Goal: Information Seeking & Learning: Stay updated

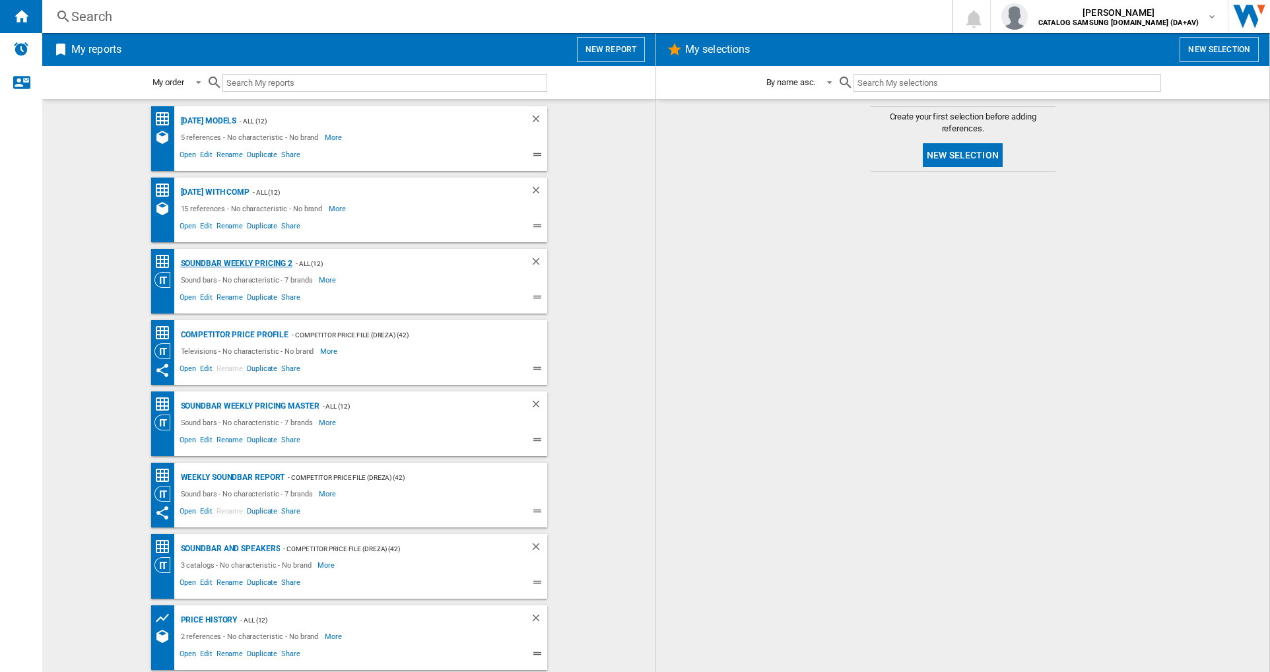
click at [246, 262] on div "Soundbar Weekly Pricing 2" at bounding box center [236, 263] width 116 height 17
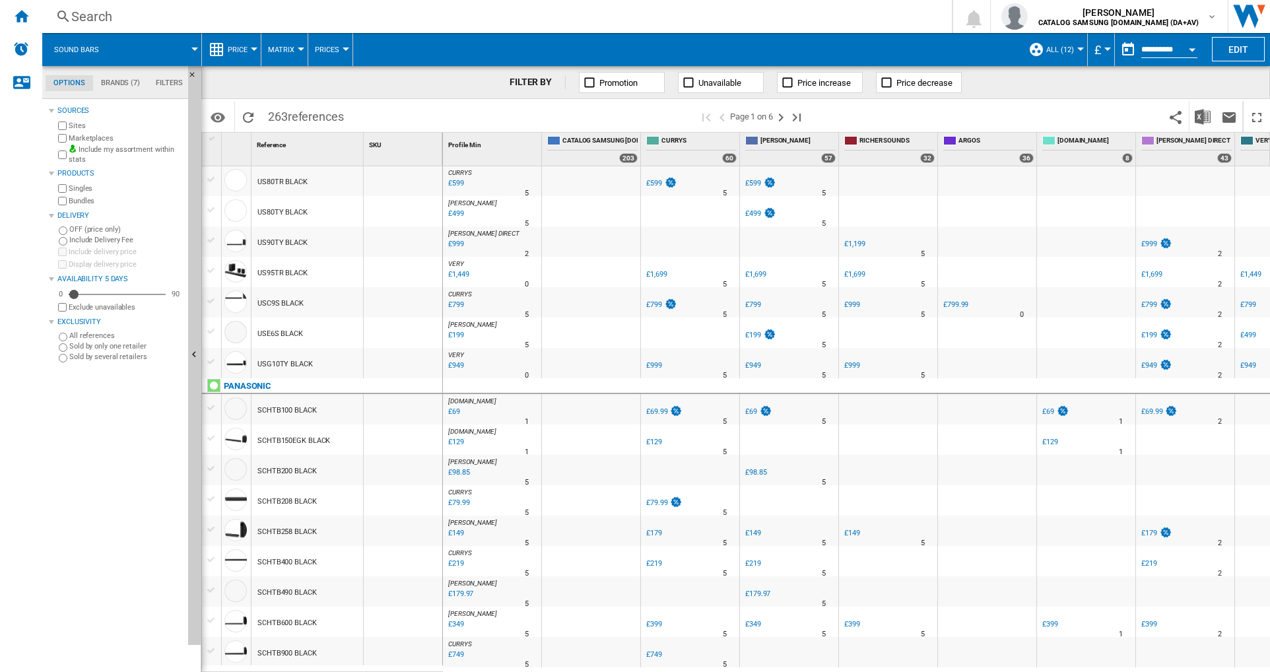
scroll to position [1072, 0]
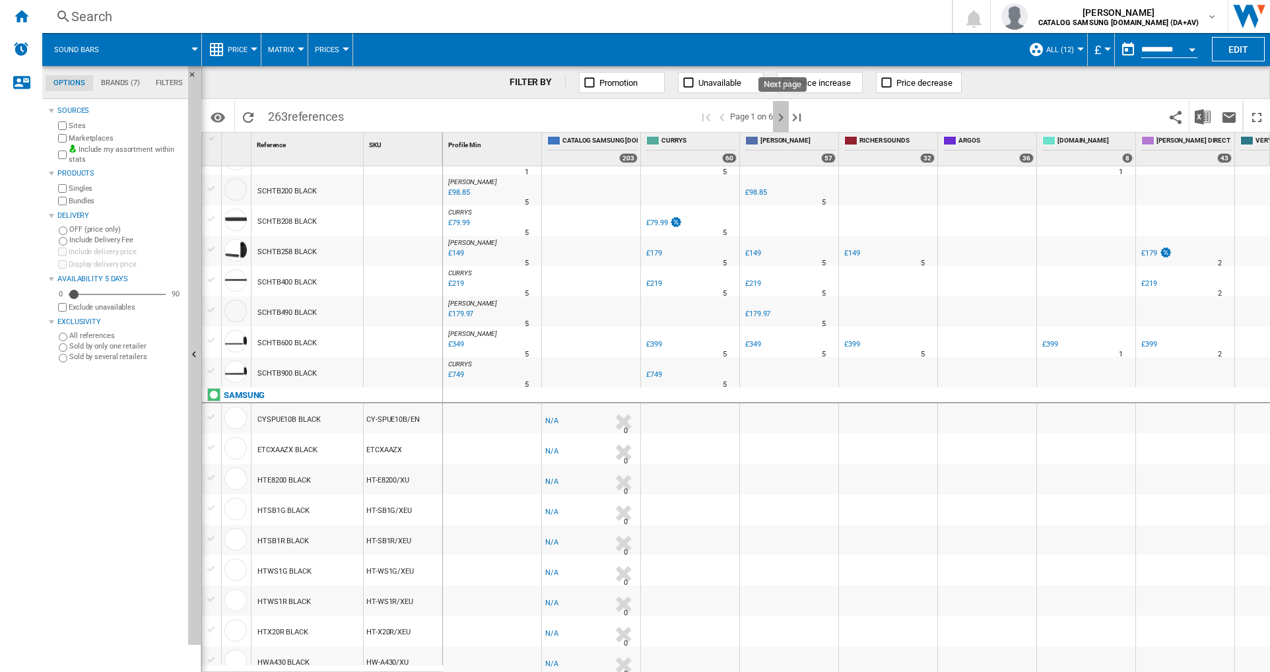
click at [785, 118] on ng-md-icon "Next page" at bounding box center [781, 118] width 16 height 16
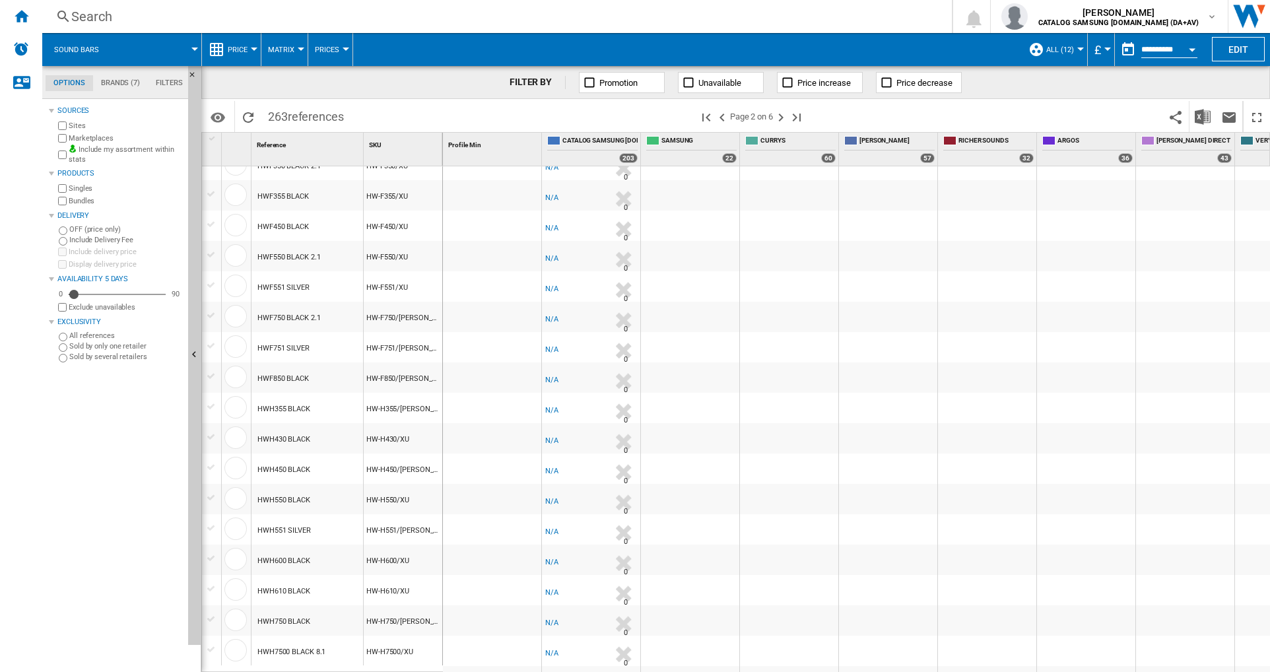
scroll to position [1032, 0]
click at [785, 115] on ng-md-icon "Next page" at bounding box center [781, 118] width 16 height 16
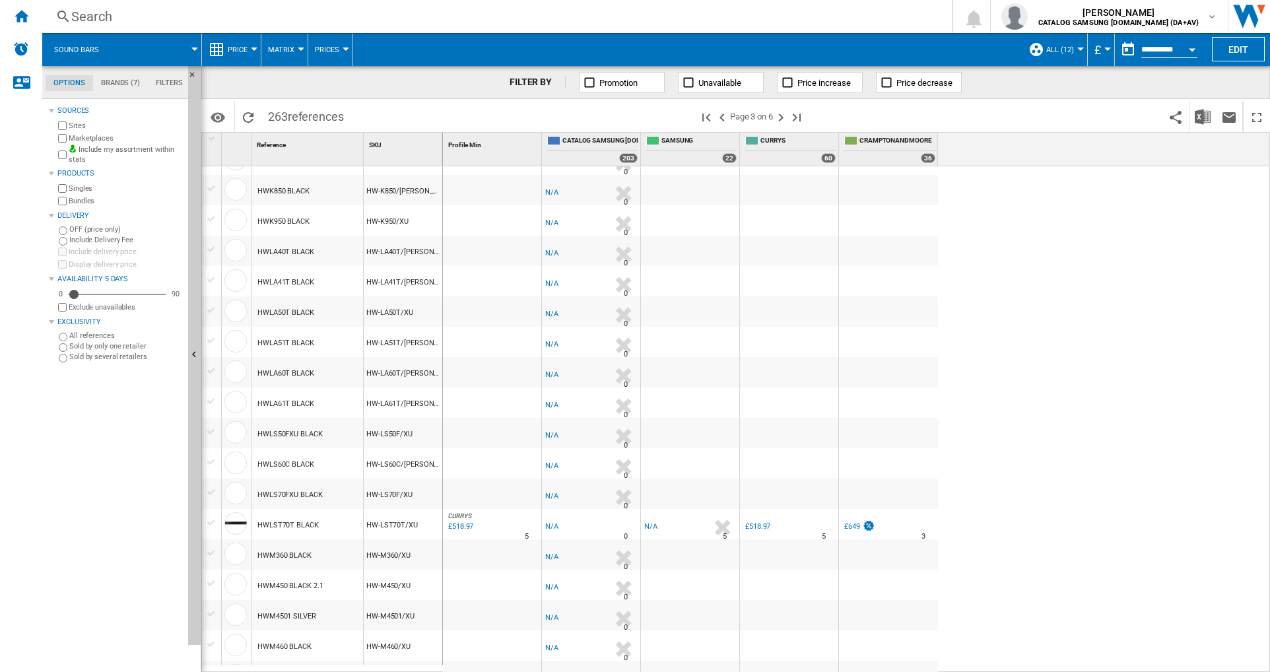
scroll to position [1032, 0]
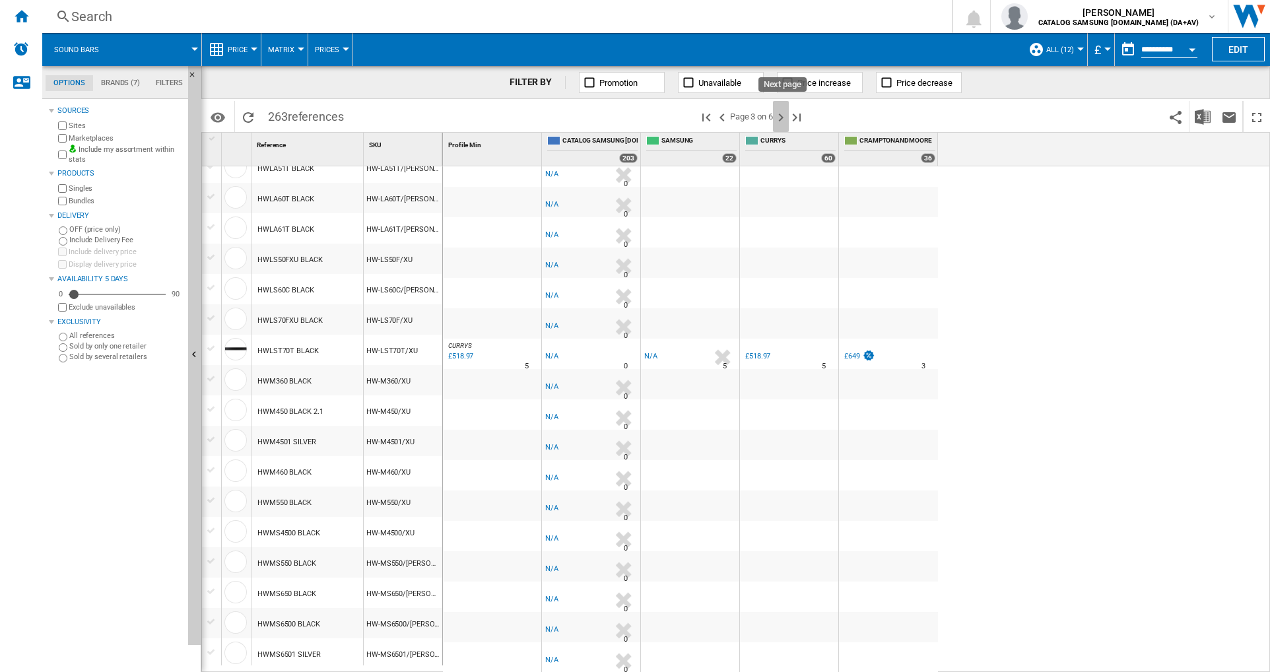
click at [782, 114] on ng-md-icon "Next page" at bounding box center [781, 118] width 16 height 16
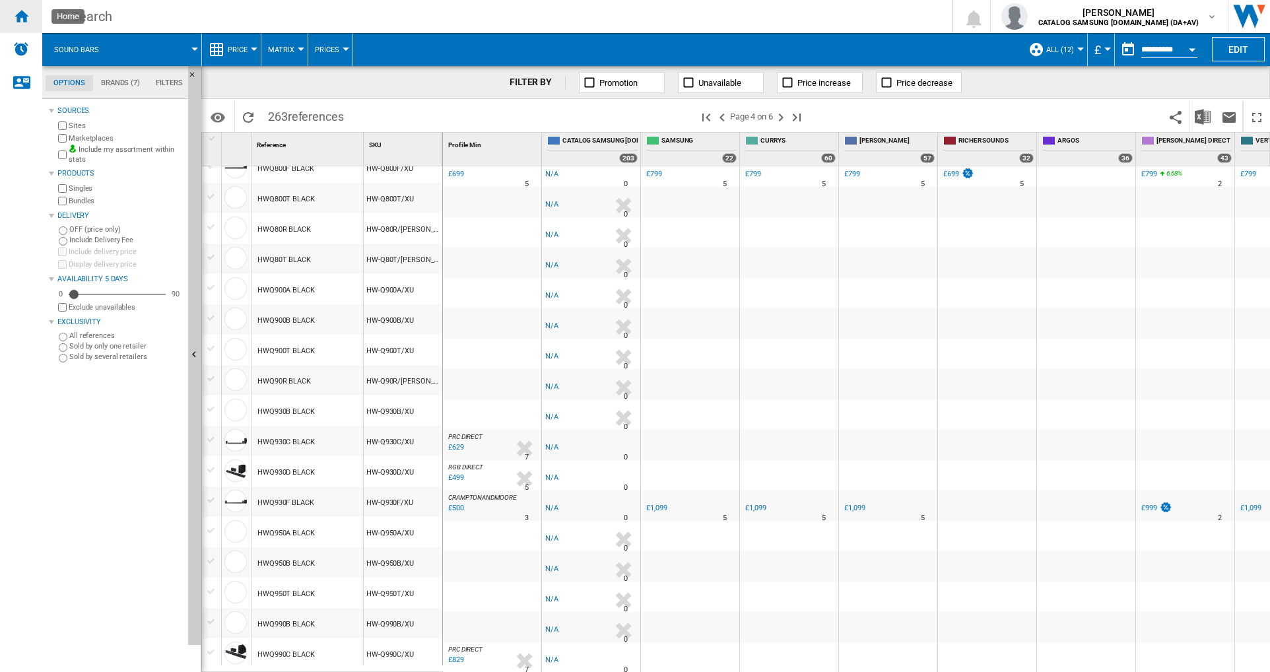
click at [16, 14] on ng-md-icon "Home" at bounding box center [21, 16] width 16 height 16
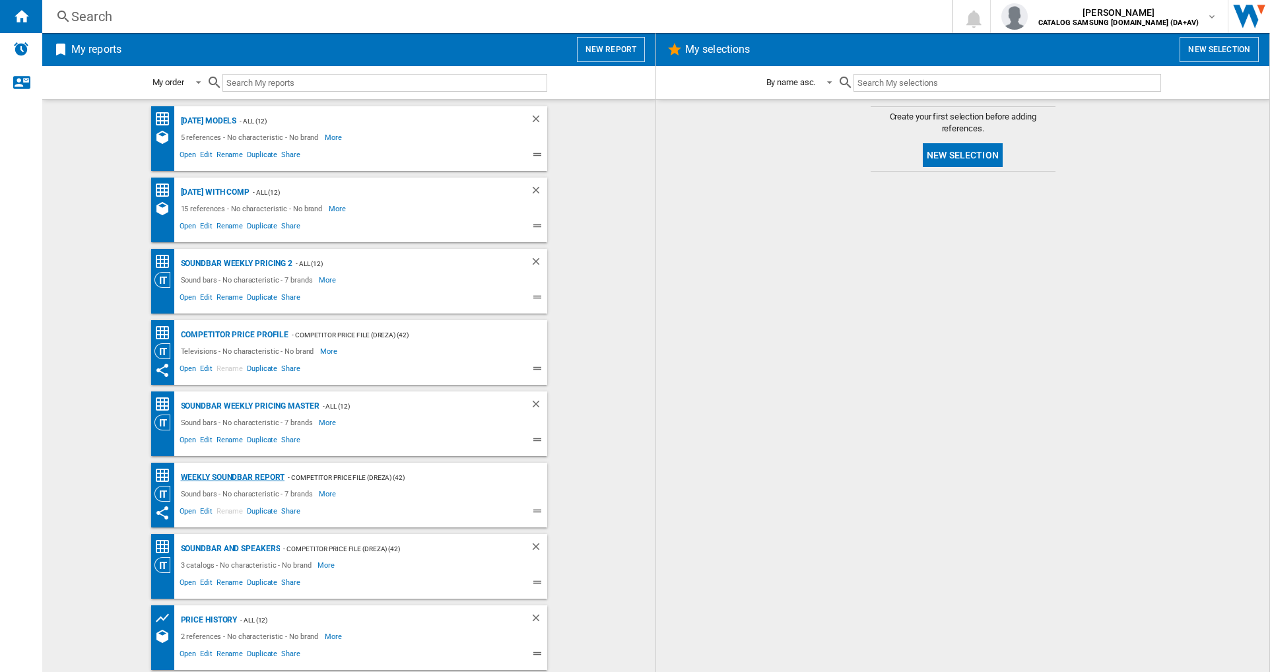
click at [210, 477] on div "Weekly Soundbar Report" at bounding box center [232, 477] width 108 height 17
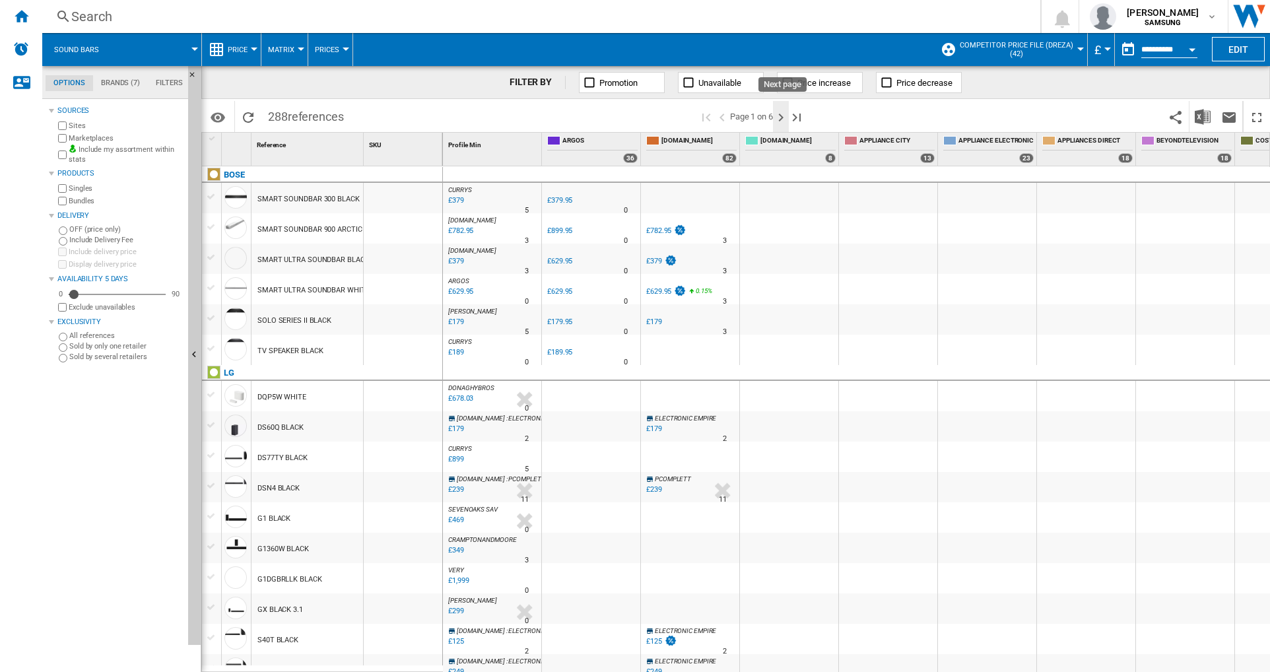
click at [784, 118] on ng-md-icon "Next page" at bounding box center [781, 118] width 16 height 16
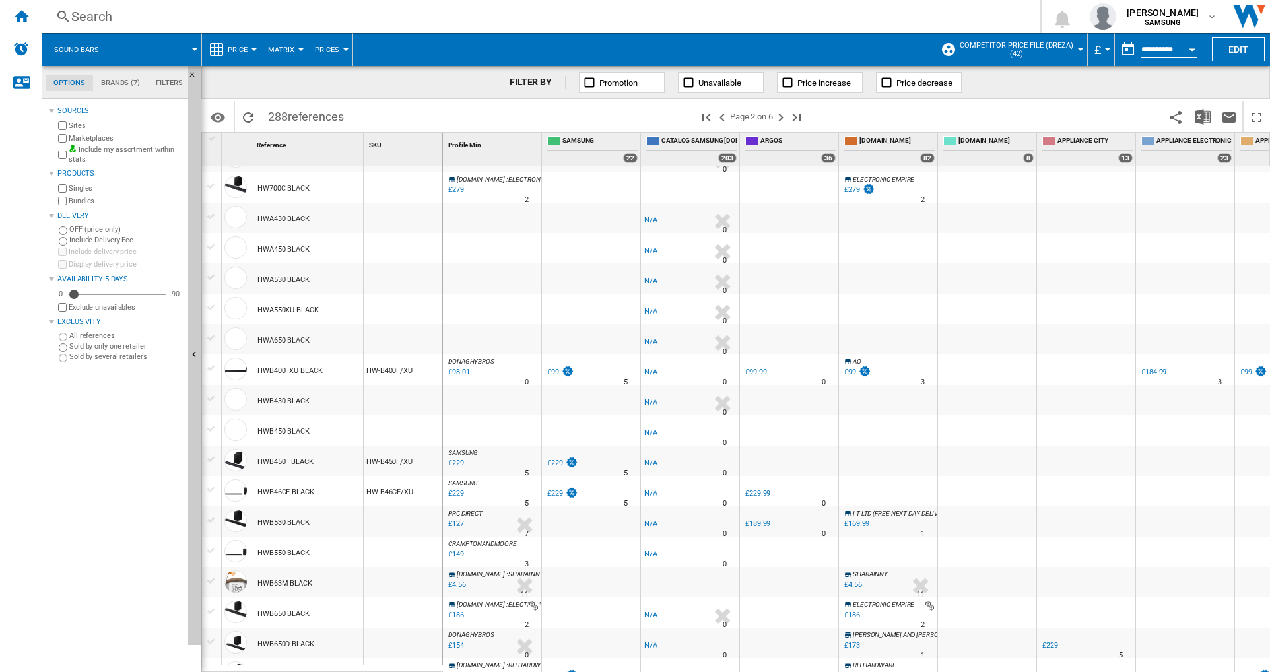
scroll to position [594, 0]
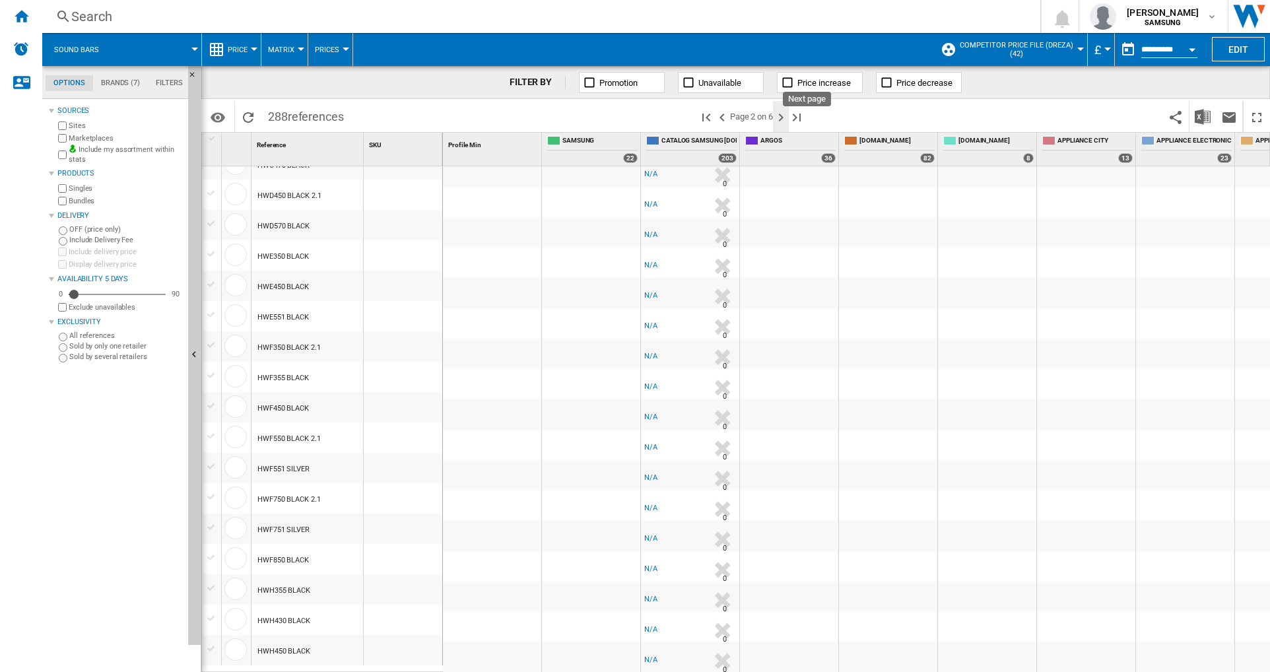
click at [782, 118] on ng-md-icon "Next page" at bounding box center [781, 118] width 16 height 16
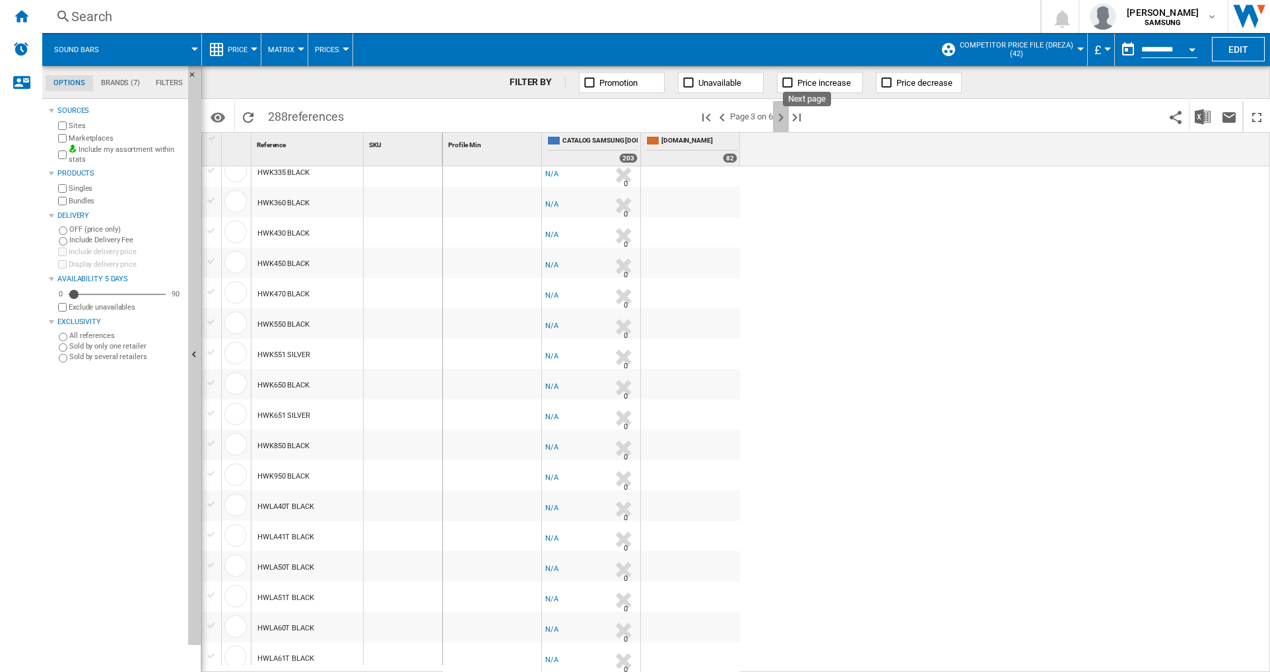
click at [782, 119] on ng-md-icon "Next page" at bounding box center [781, 118] width 16 height 16
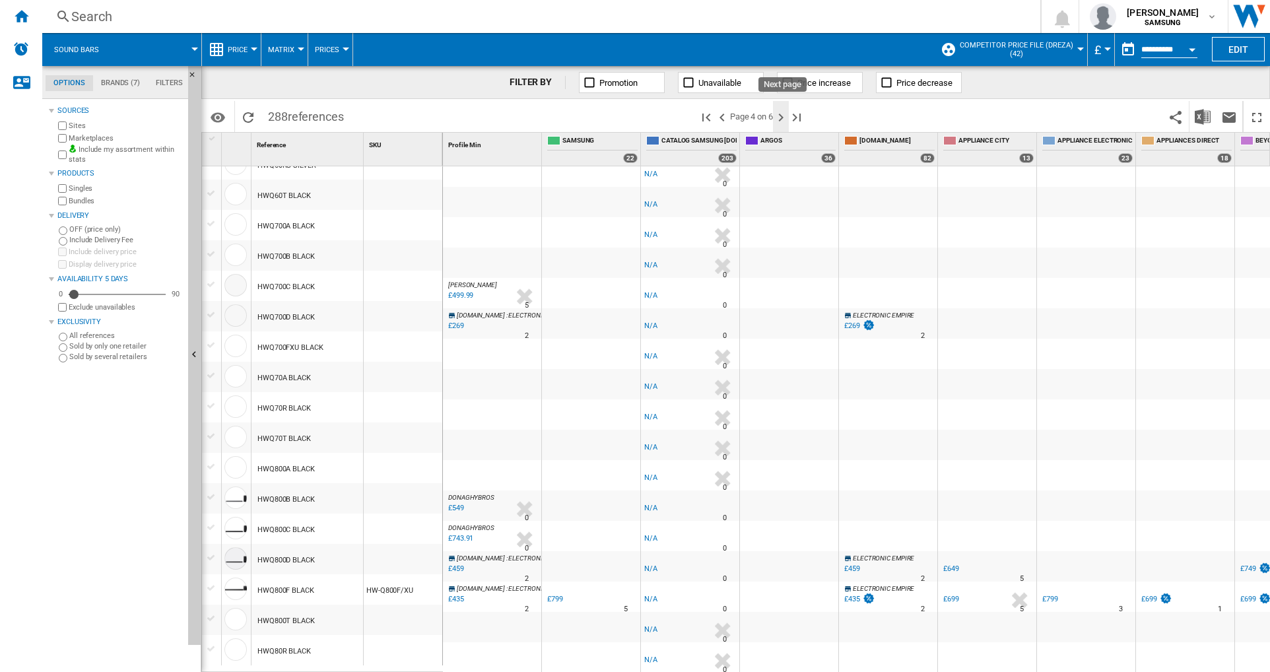
click at [784, 116] on ng-md-icon "Next page" at bounding box center [781, 118] width 16 height 16
